Goal: Find specific page/section: Find specific page/section

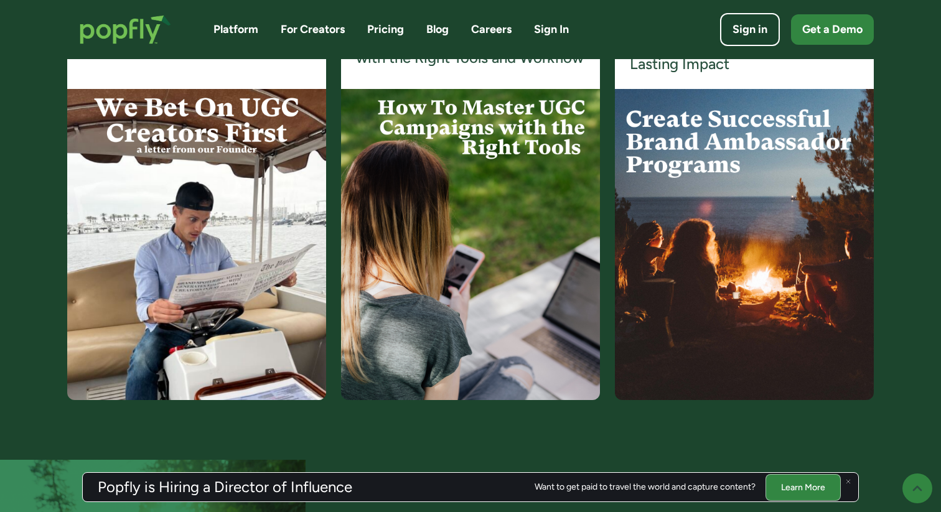
scroll to position [2512, 0]
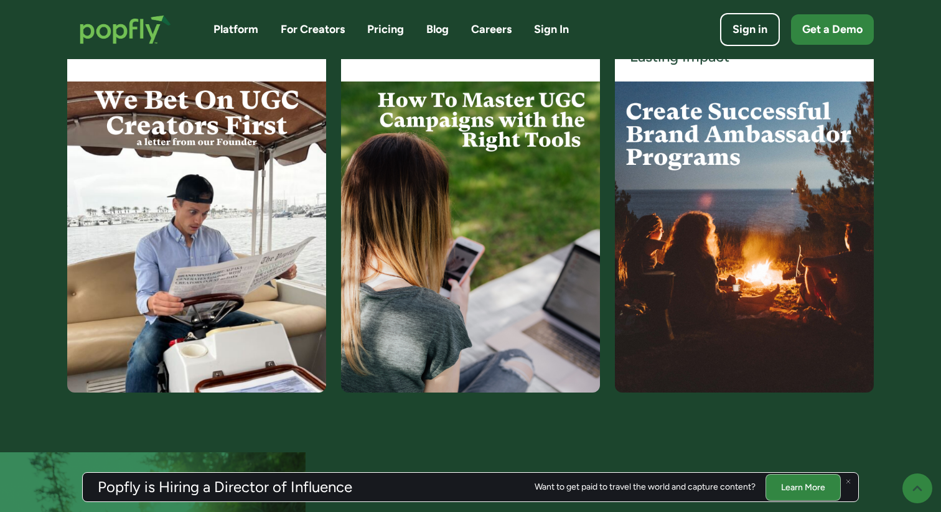
click at [230, 29] on link "Platform" at bounding box center [235, 30] width 45 height 16
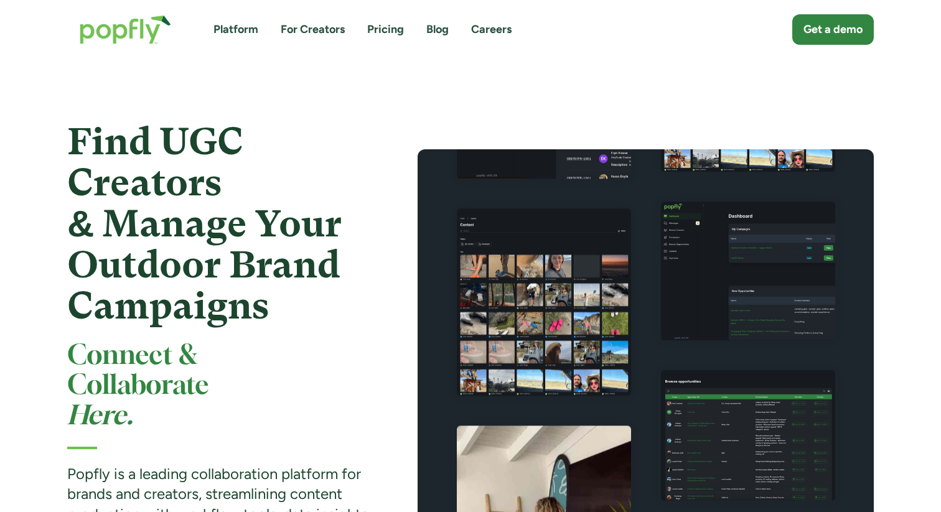
click at [230, 31] on link "Platform" at bounding box center [235, 30] width 45 height 16
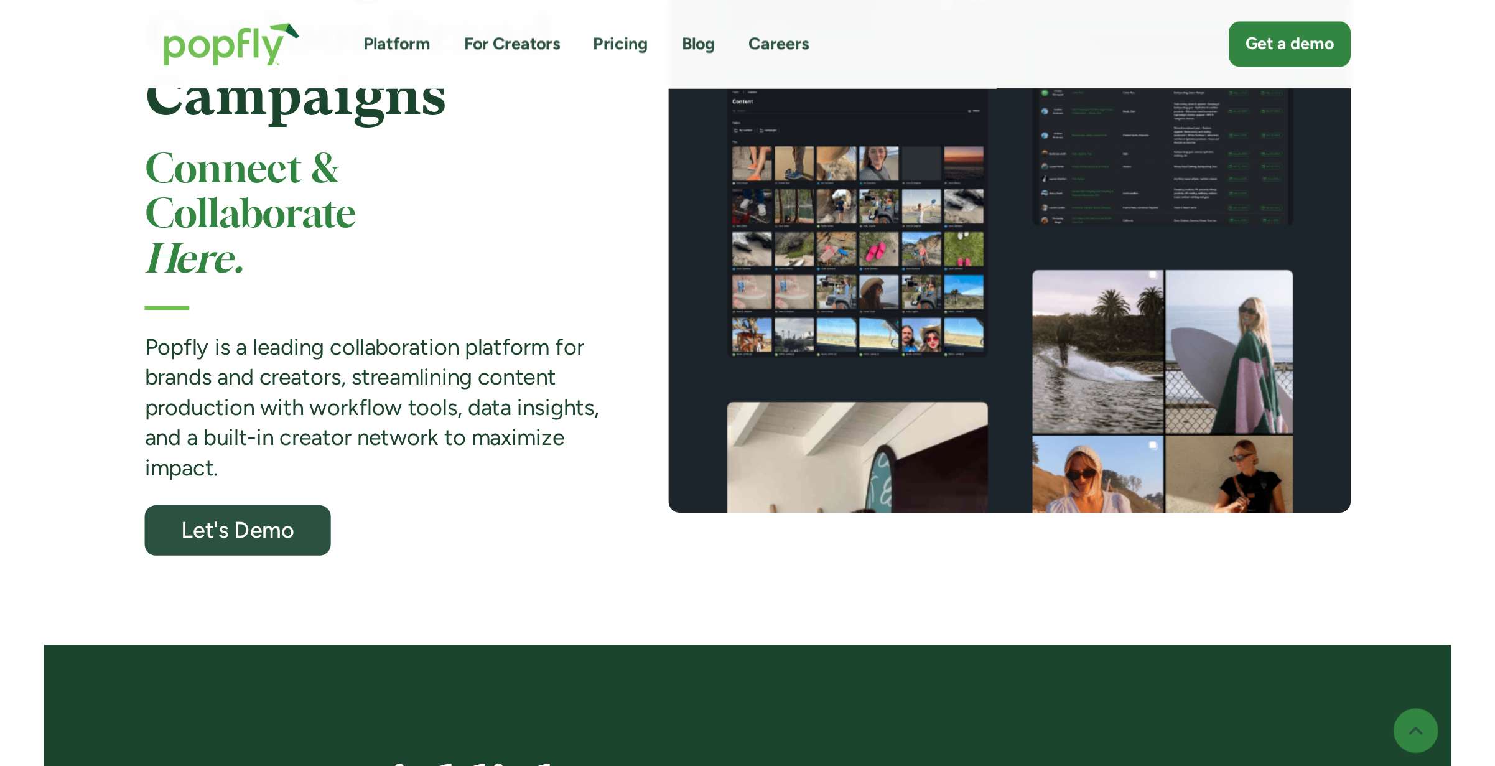
scroll to position [240, 0]
